Goal: Task Accomplishment & Management: Complete application form

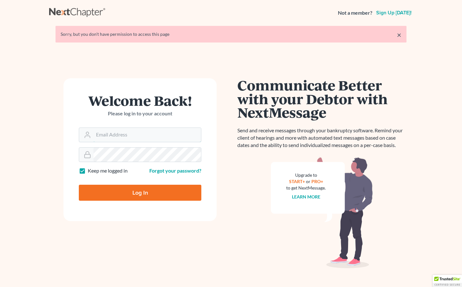
type input "[EMAIL_ADDRESS][DOMAIN_NAME]"
click at [130, 195] on input "Log In" at bounding box center [140, 193] width 123 height 16
type input "Thinking..."
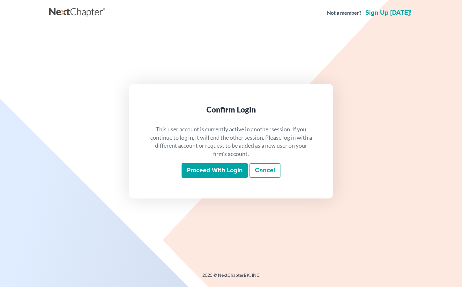
click at [201, 166] on input "Proceed with login" at bounding box center [215, 170] width 66 height 15
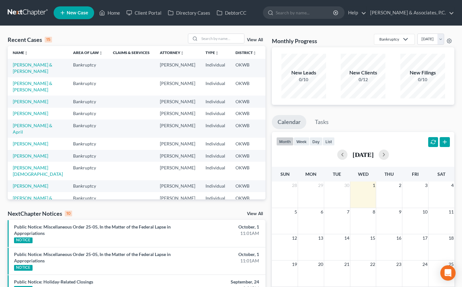
click at [141, 36] on div "Recent Cases 15 View All" at bounding box center [137, 40] width 258 height 12
click at [78, 17] on link "New Case" at bounding box center [74, 12] width 41 height 13
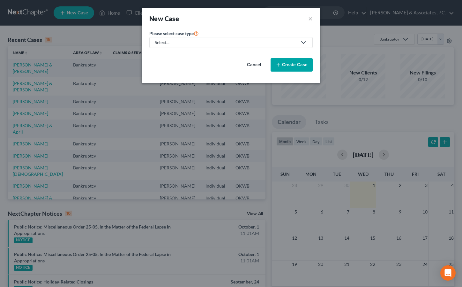
click at [179, 43] on div "Select..." at bounding box center [226, 42] width 142 height 6
click at [174, 58] on div "Bankruptcy" at bounding box center [185, 55] width 61 height 6
select select "65"
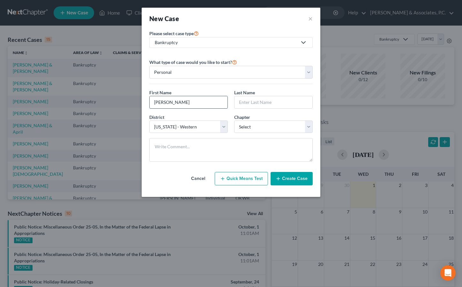
type input "Megan"
type input "Pinson"
select select "0"
click at [300, 176] on button "Create Case" at bounding box center [292, 178] width 42 height 13
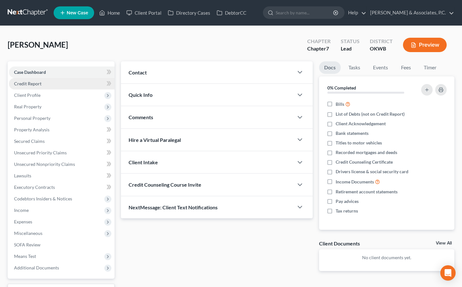
click at [53, 83] on link "Credit Report" at bounding box center [62, 83] width 106 height 11
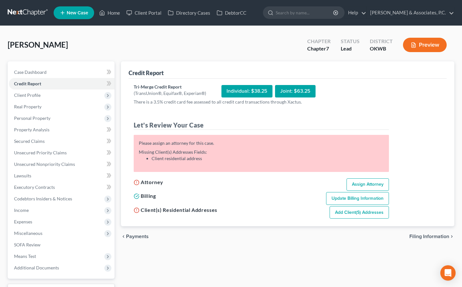
click at [380, 183] on link "Assign Attorney" at bounding box center [368, 184] width 42 height 13
select select "1"
select select "0"
select select "65"
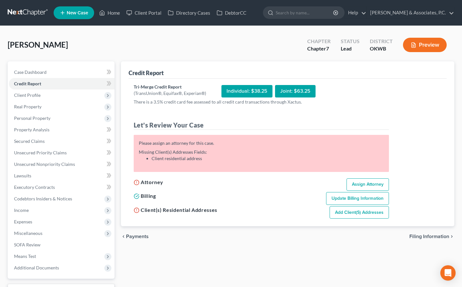
select select "37"
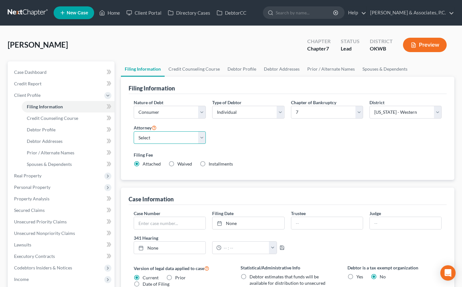
select select "2"
click at [217, 74] on link "Credit Counseling Course" at bounding box center [194, 68] width 59 height 15
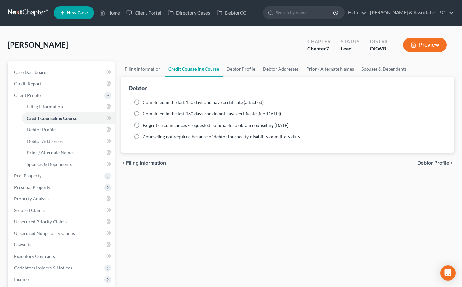
click at [240, 77] on div "Debtor" at bounding box center [288, 85] width 318 height 17
click at [244, 69] on link "Debtor Profile" at bounding box center [241, 68] width 36 height 15
select select "0"
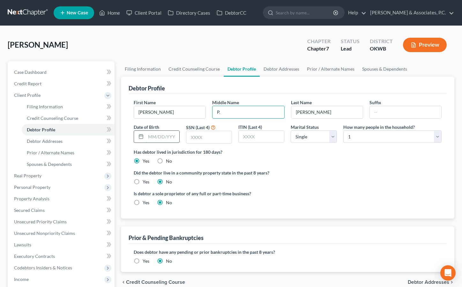
type input "P."
type input "03/27/1993"
click at [208, 138] on input "text" at bounding box center [208, 137] width 45 height 12
type input "4483"
click at [272, 68] on link "Debtor Addresses" at bounding box center [281, 68] width 43 height 15
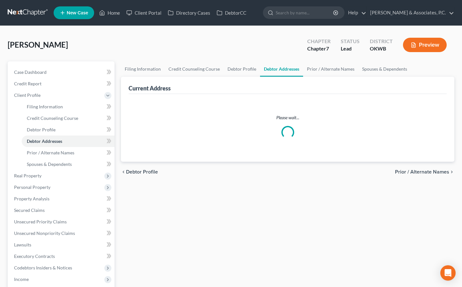
select select "0"
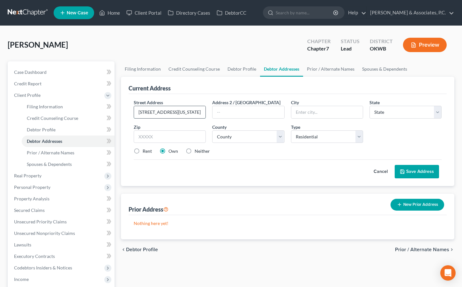
type input "29 East Georgia Street"
type input "Shawnee"
select select "37"
type input "74804"
select select "54"
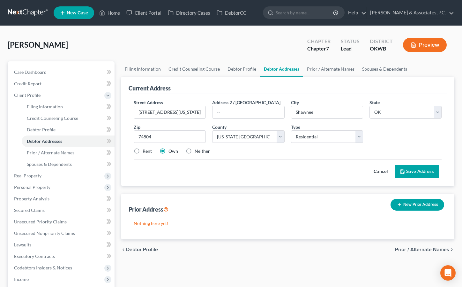
click at [402, 170] on polyline at bounding box center [403, 170] width 2 height 1
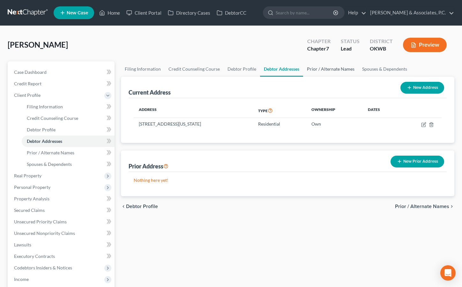
click at [336, 69] on link "Prior / Alternate Names" at bounding box center [330, 68] width 55 height 15
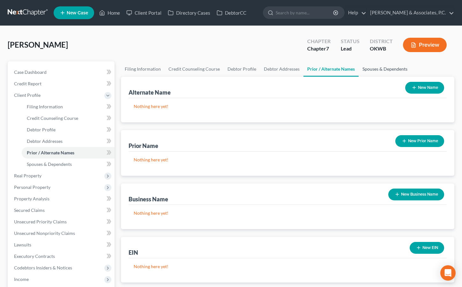
click at [387, 72] on link "Spouses & Dependents" at bounding box center [385, 68] width 53 height 15
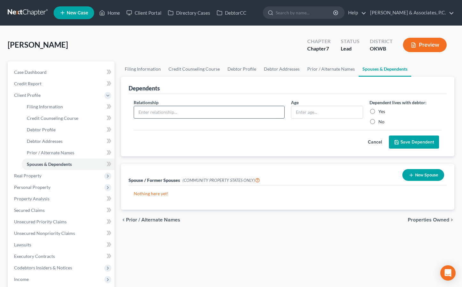
click at [269, 110] on input "text" at bounding box center [209, 112] width 150 height 12
type input "Son"
type input "1"
click at [412, 140] on button "Save Dependent" at bounding box center [414, 141] width 50 height 13
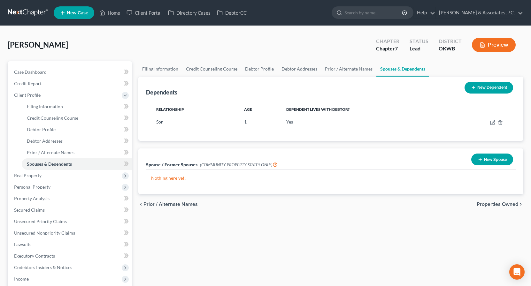
drag, startPoint x: 286, startPoint y: 46, endPoint x: 271, endPoint y: 43, distance: 14.7
click at [285, 46] on div "Pinson, Megan Upgraded Chapter Chapter 7 Status Lead District OKWB Preview" at bounding box center [265, 48] width 515 height 28
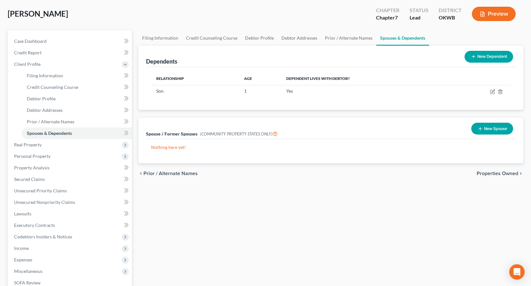
scroll to position [31, 0]
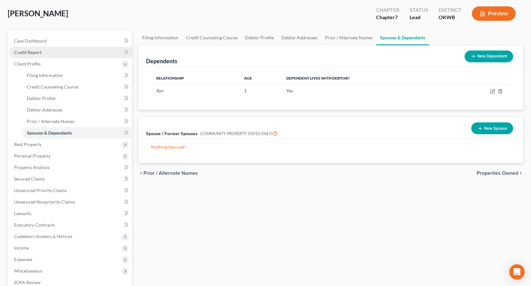
click at [33, 54] on span "Credit Report" at bounding box center [27, 51] width 27 height 5
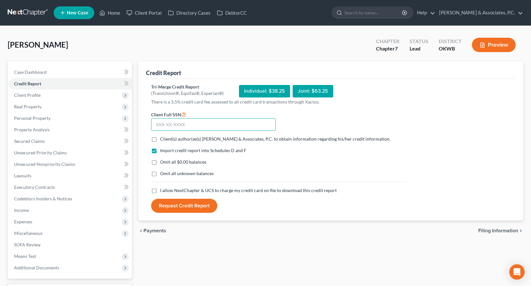
click at [185, 127] on input "text" at bounding box center [213, 124] width 125 height 13
type input "445-06-4483"
drag, startPoint x: 153, startPoint y: 138, endPoint x: 159, endPoint y: 180, distance: 43.2
click at [160, 138] on label "Client(s) authorize(s) McBride & Associates, P.C. to obtain information regardi…" at bounding box center [275, 139] width 230 height 6
click at [162, 138] on input "Client(s) authorize(s) McBride & Associates, P.C. to obtain information regardi…" at bounding box center [164, 138] width 4 height 4
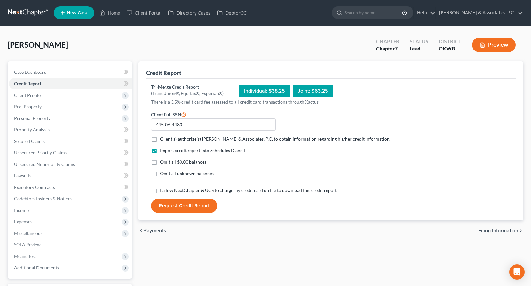
checkbox input "true"
click at [160, 191] on label "I allow NextChapter & UCS to charge my credit card on file to download this cre…" at bounding box center [248, 190] width 177 height 6
click at [162, 191] on input "I allow NextChapter & UCS to charge my credit card on file to download this cre…" at bounding box center [164, 189] width 4 height 4
checkbox input "true"
click at [181, 208] on button "Request Credit Report" at bounding box center [184, 206] width 66 height 14
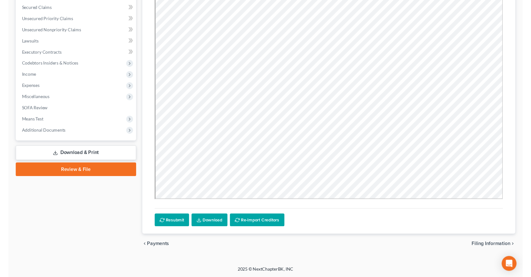
scroll to position [133, 0]
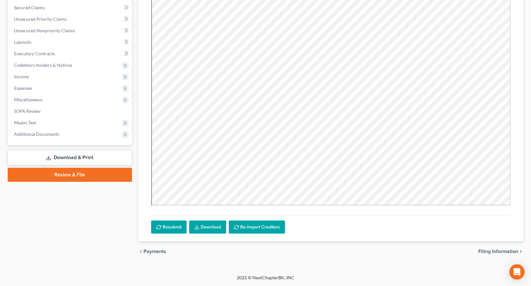
click at [210, 227] on link "Download" at bounding box center [207, 226] width 37 height 13
